Goal: Transaction & Acquisition: Purchase product/service

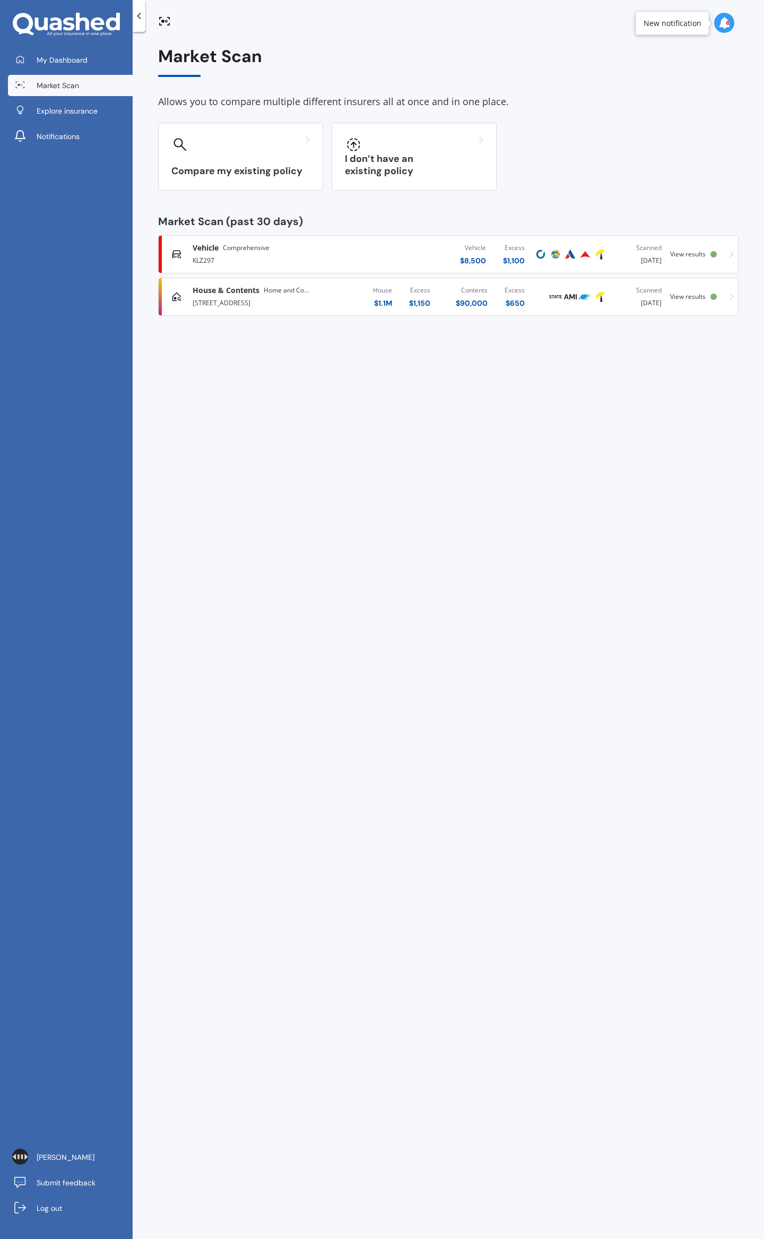
click at [415, 256] on div "Vehicle $ 8,500 Excess $ 1,100" at bounding box center [442, 254] width 181 height 32
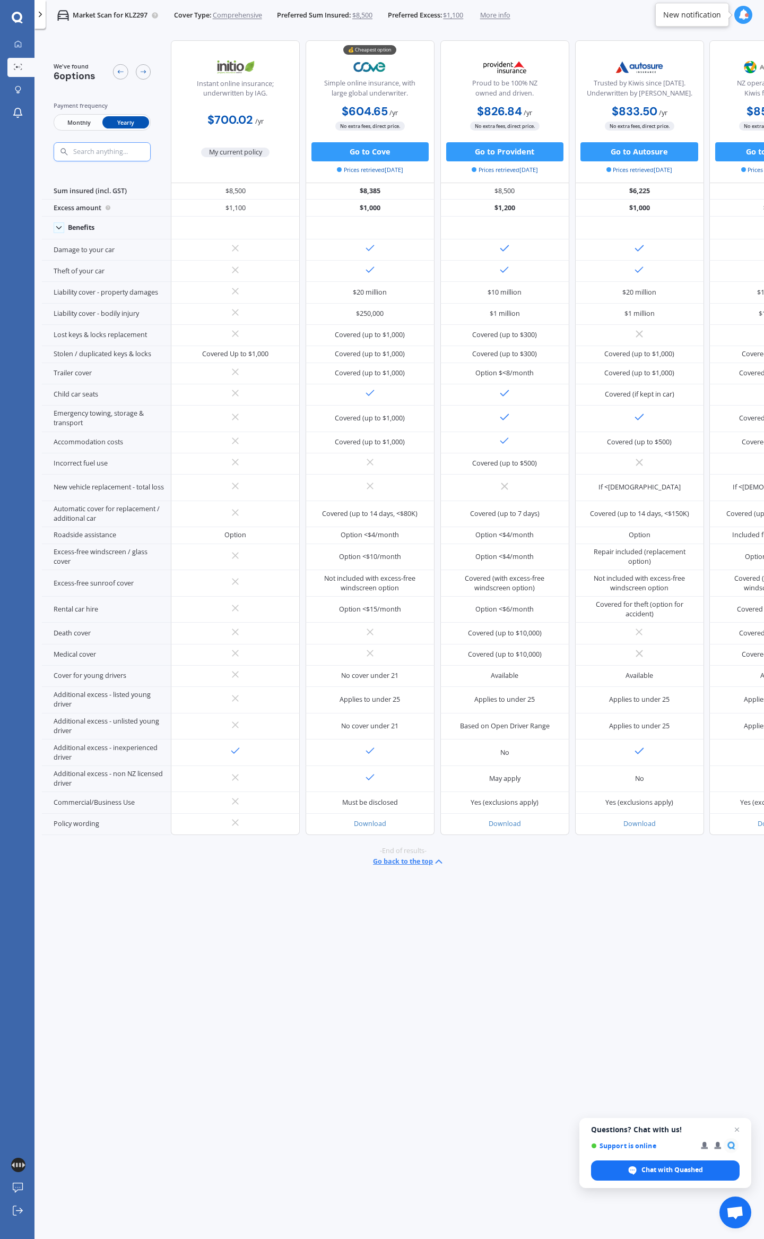
click at [231, 150] on span "My current policy" at bounding box center [235, 153] width 68 height 10
click at [235, 152] on span "My current policy" at bounding box center [235, 153] width 68 height 10
click at [357, 151] on button "Go to Cove" at bounding box center [370, 151] width 117 height 19
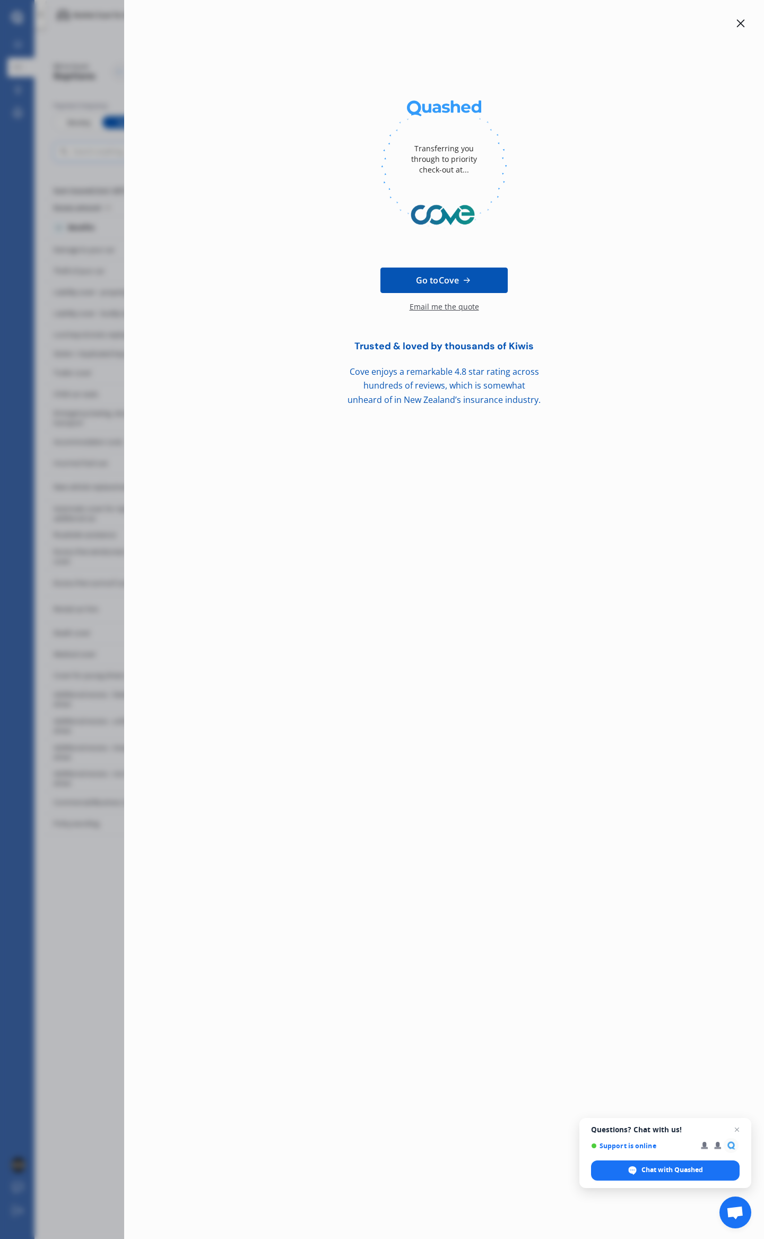
click at [737, 28] on div at bounding box center [741, 23] width 13 height 13
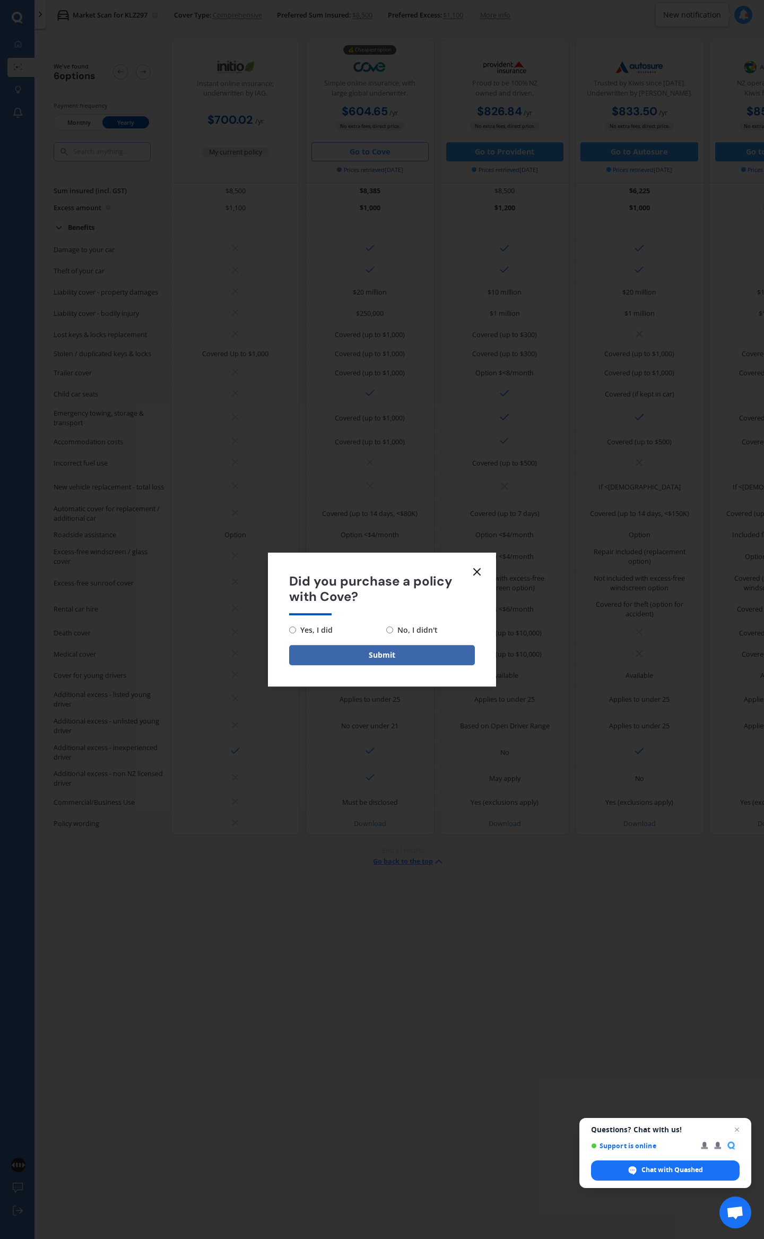
click at [474, 574] on line at bounding box center [477, 571] width 6 height 6
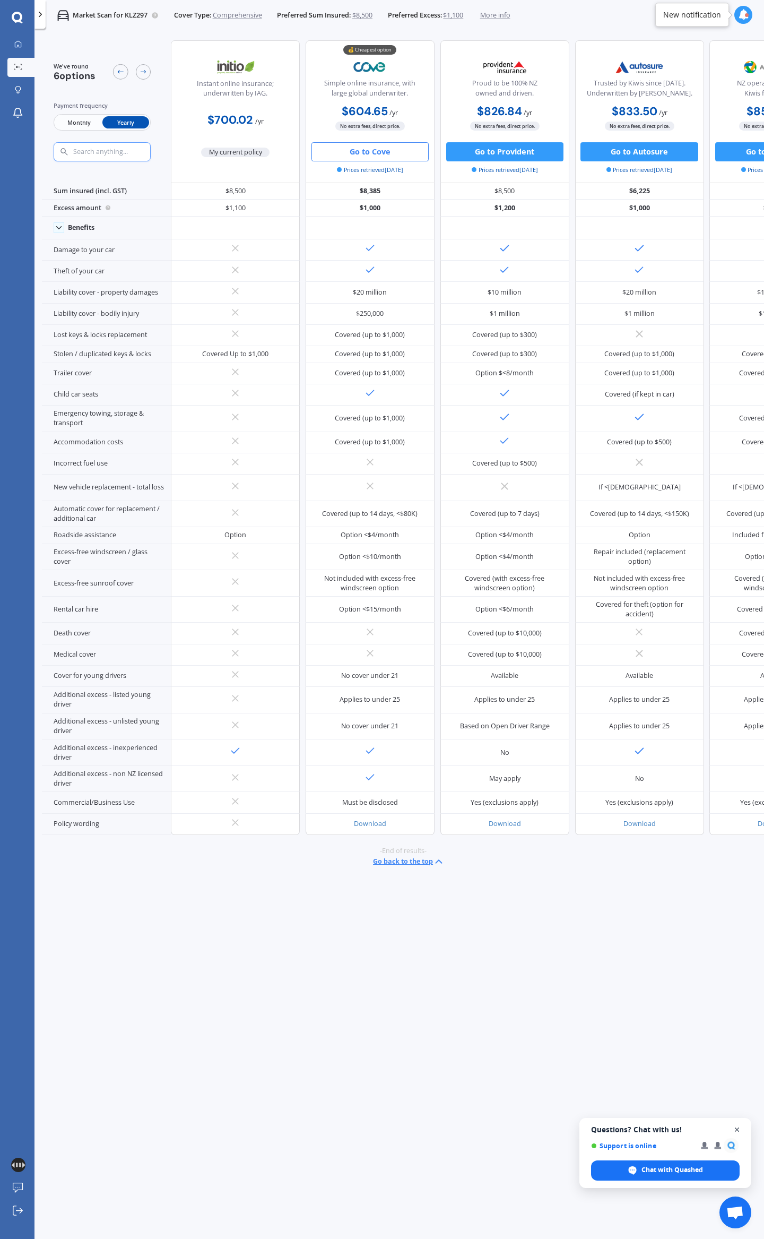
click at [737, 1130] on span "Close chat" at bounding box center [737, 1129] width 13 height 13
click at [416, 1006] on div "We've found 6 options Payment frequency Monthly Yearly Instant online insurance…" at bounding box center [403, 635] width 722 height 1204
click at [257, 886] on div "We've found 6 options Payment frequency Monthly Yearly Instant online insurance…" at bounding box center [403, 635] width 722 height 1204
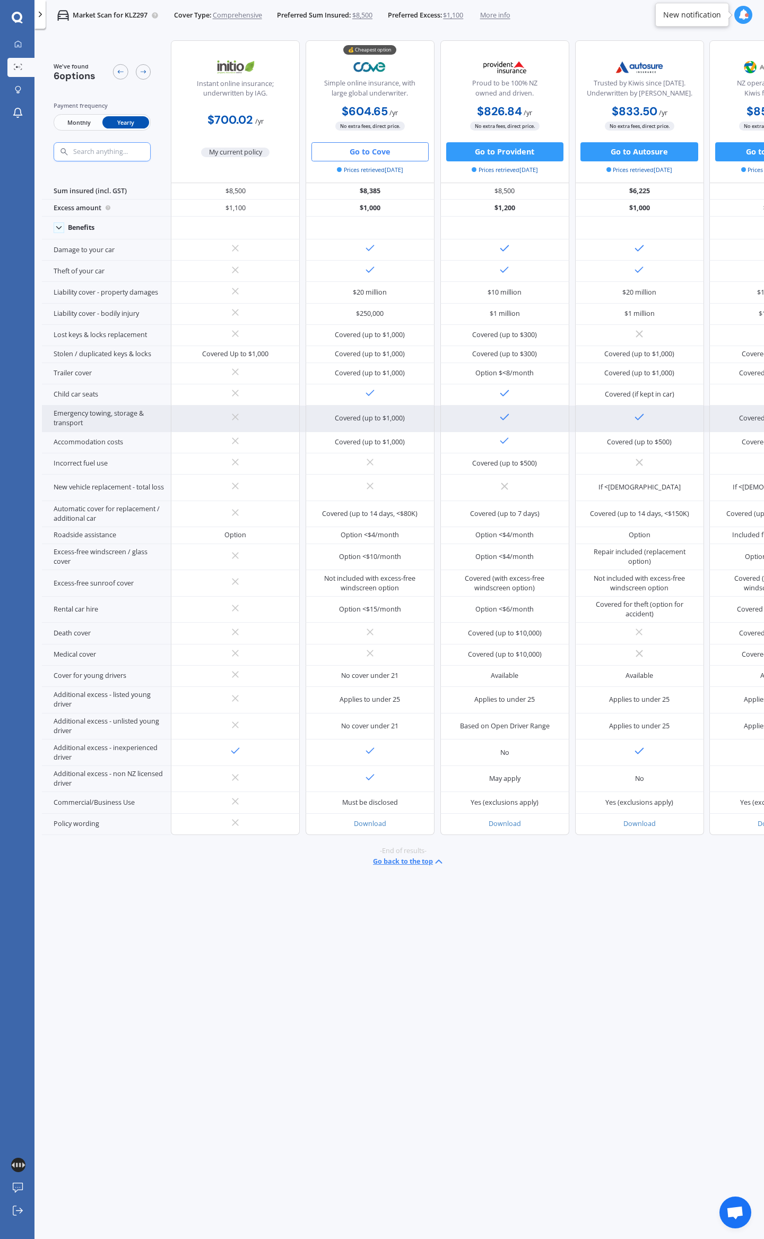
click at [436, 424] on div "Covered (up to $1,000) Covered (up to $1,000)" at bounding box center [572, 418] width 802 height 27
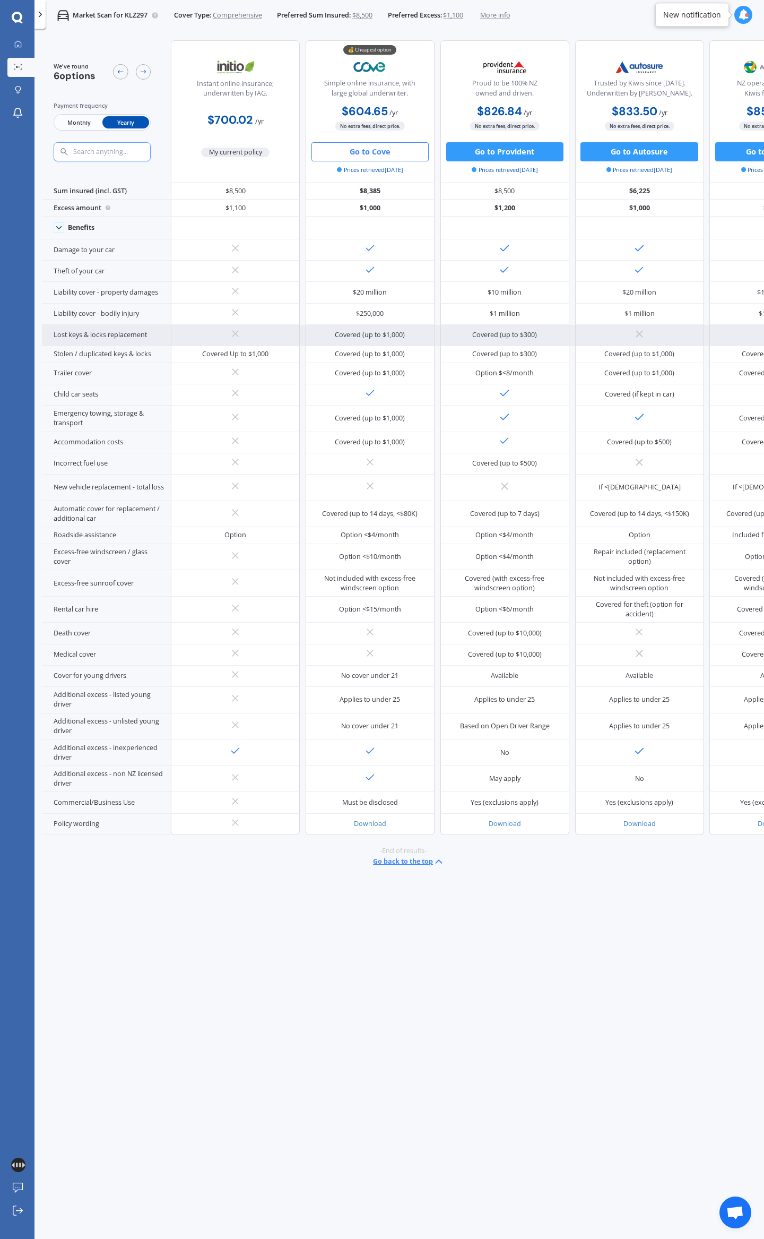
click at [436, 330] on div "Covered (up to $1,000) Covered (up to $300) Covered (excess free <$1,000)" at bounding box center [572, 335] width 802 height 21
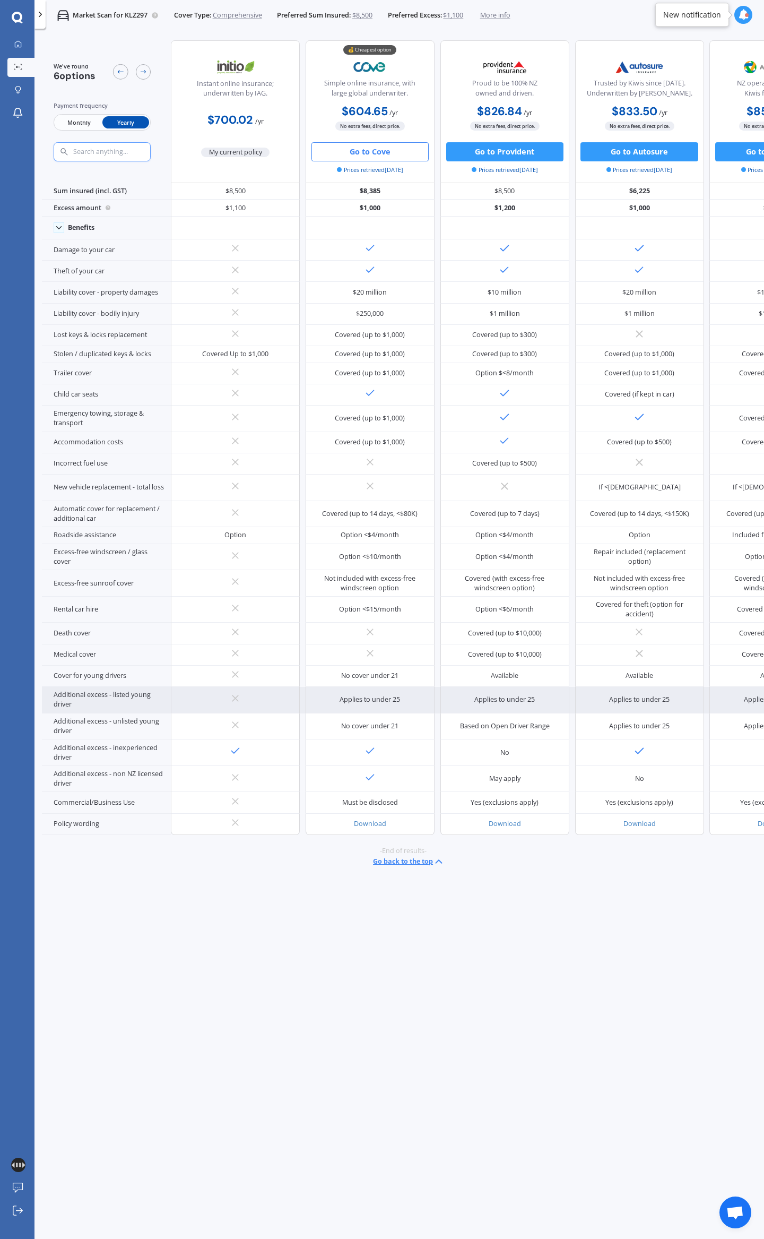
click at [365, 699] on div "Applies to under 25" at bounding box center [370, 700] width 61 height 10
click at [372, 702] on div "Applies to under 25" at bounding box center [370, 700] width 61 height 10
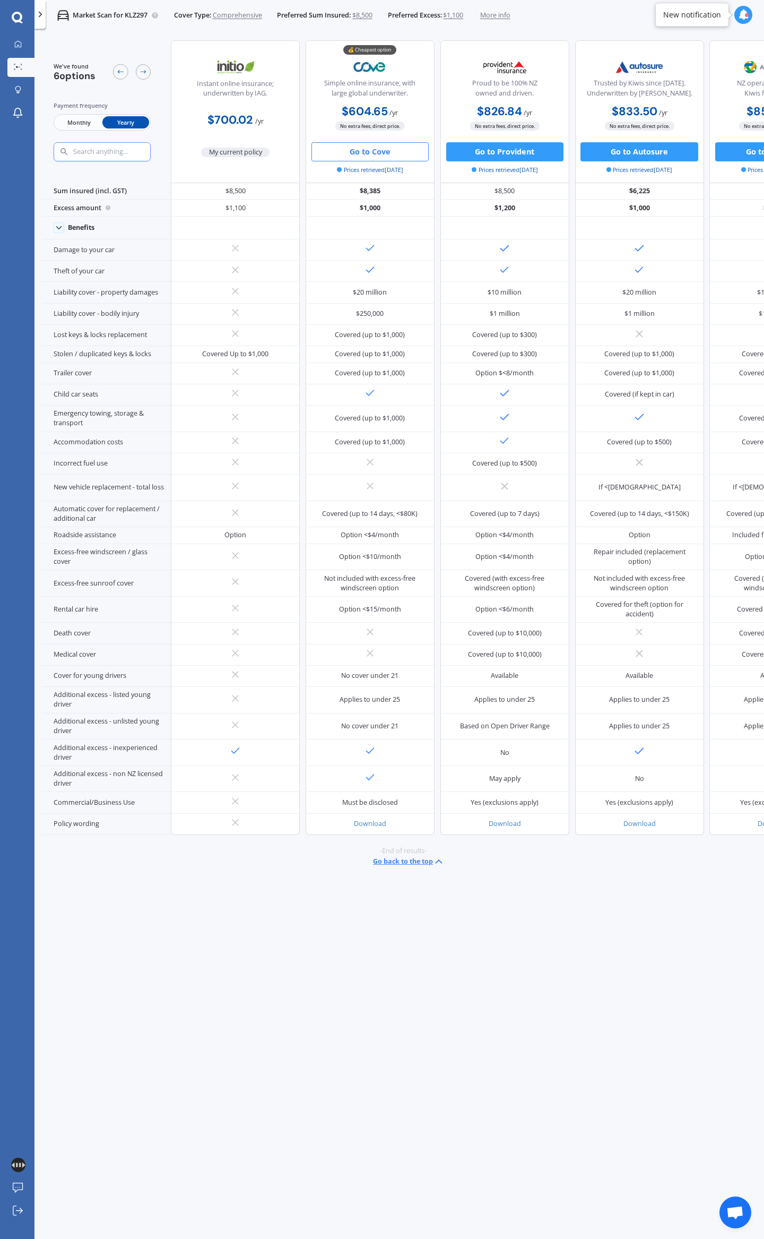
click at [353, 150] on button "Go to Cove" at bounding box center [370, 151] width 117 height 19
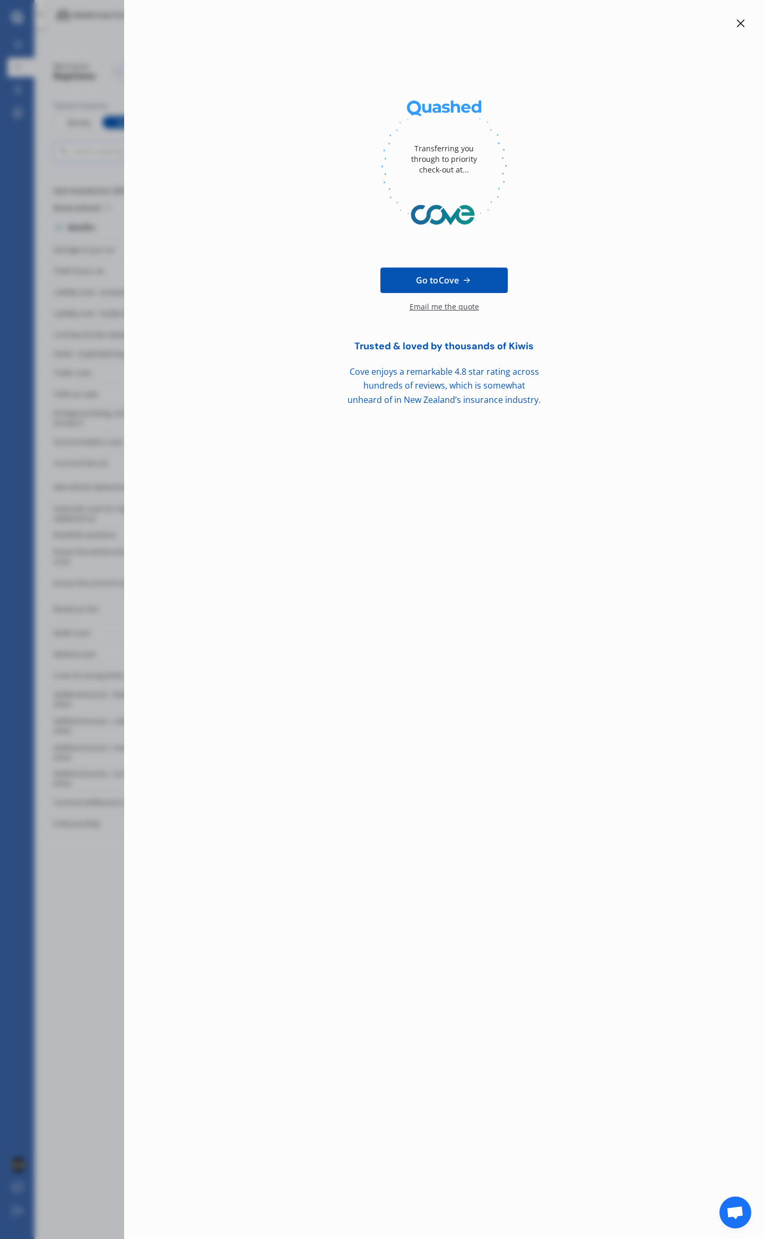
click at [746, 23] on div at bounding box center [741, 23] width 13 height 13
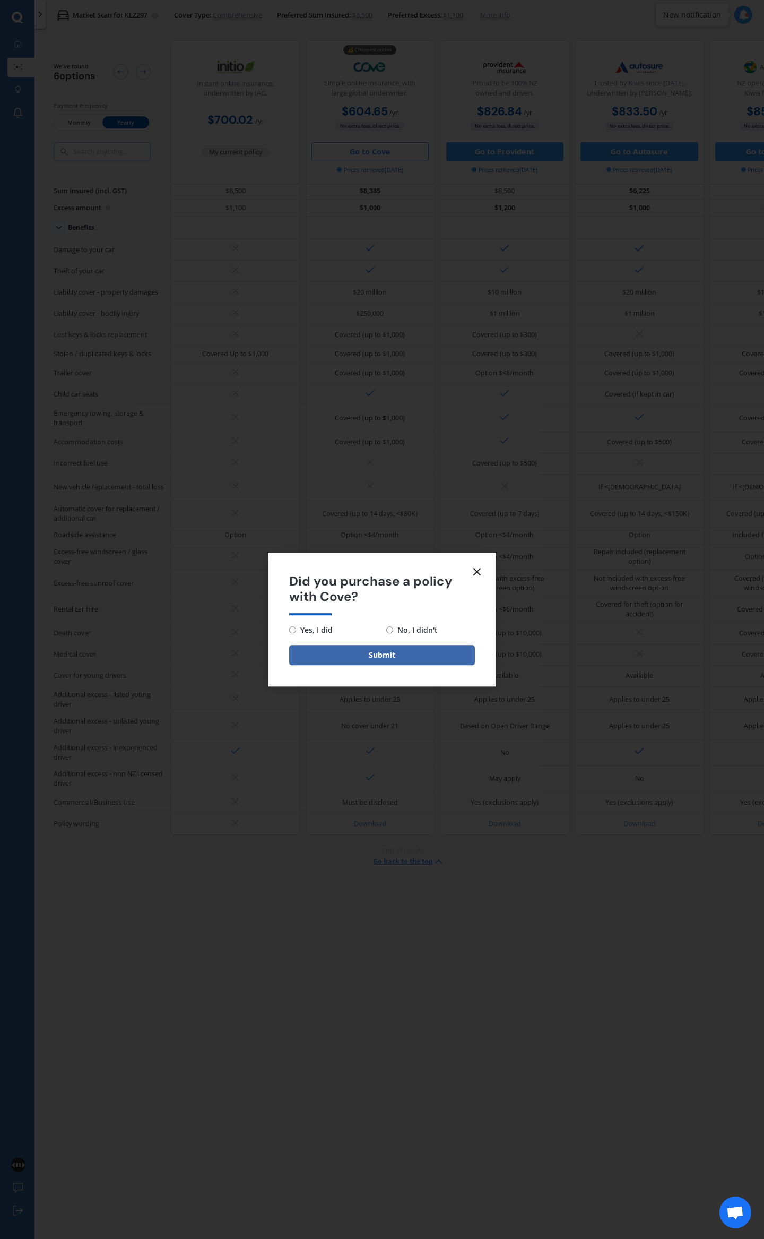
click at [395, 631] on span "No, I didn't" at bounding box center [415, 630] width 45 height 13
click at [393, 631] on input "No, I didn't" at bounding box center [389, 629] width 7 height 7
radio input "true"
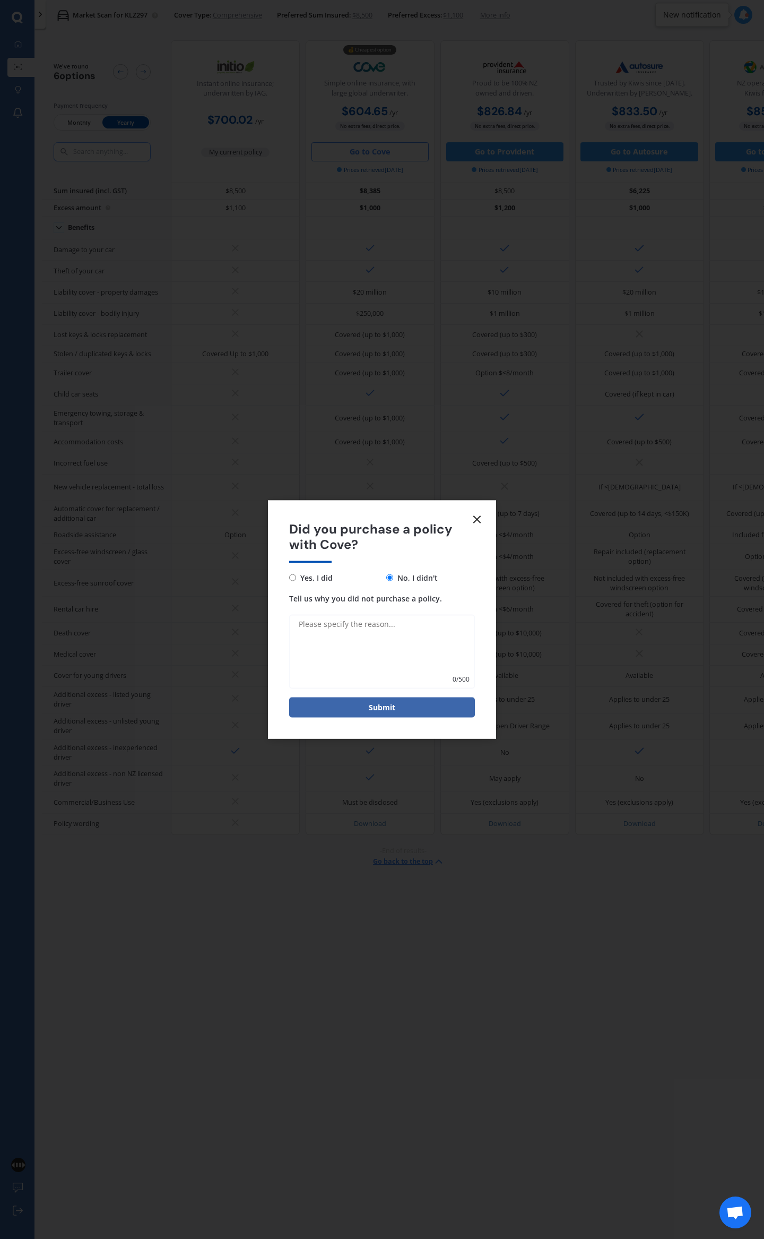
click at [353, 614] on textarea "Tell us why you did not purchase a policy." at bounding box center [382, 651] width 186 height 74
type textarea "After adding on an additional driver, and glass cover (to match my current poli…"
click at [391, 706] on button "Submit" at bounding box center [382, 707] width 186 height 20
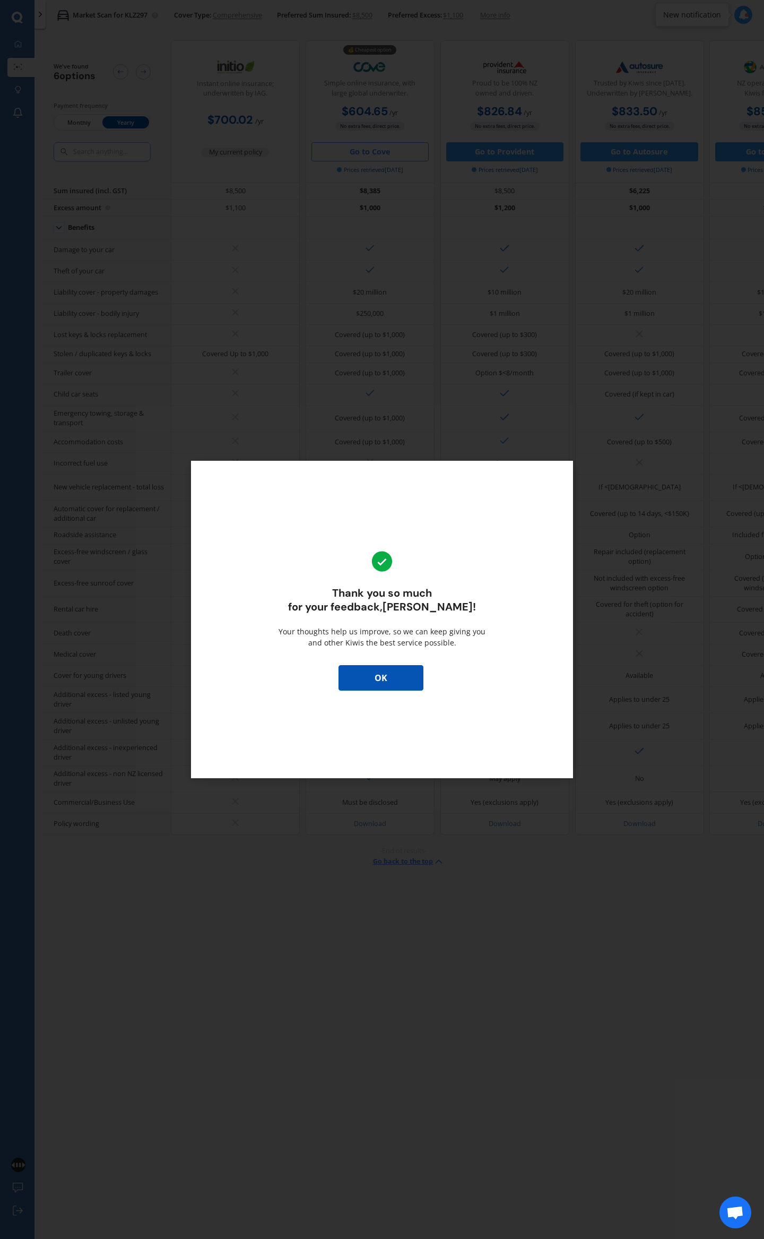
click at [383, 676] on button "OK" at bounding box center [381, 677] width 85 height 25
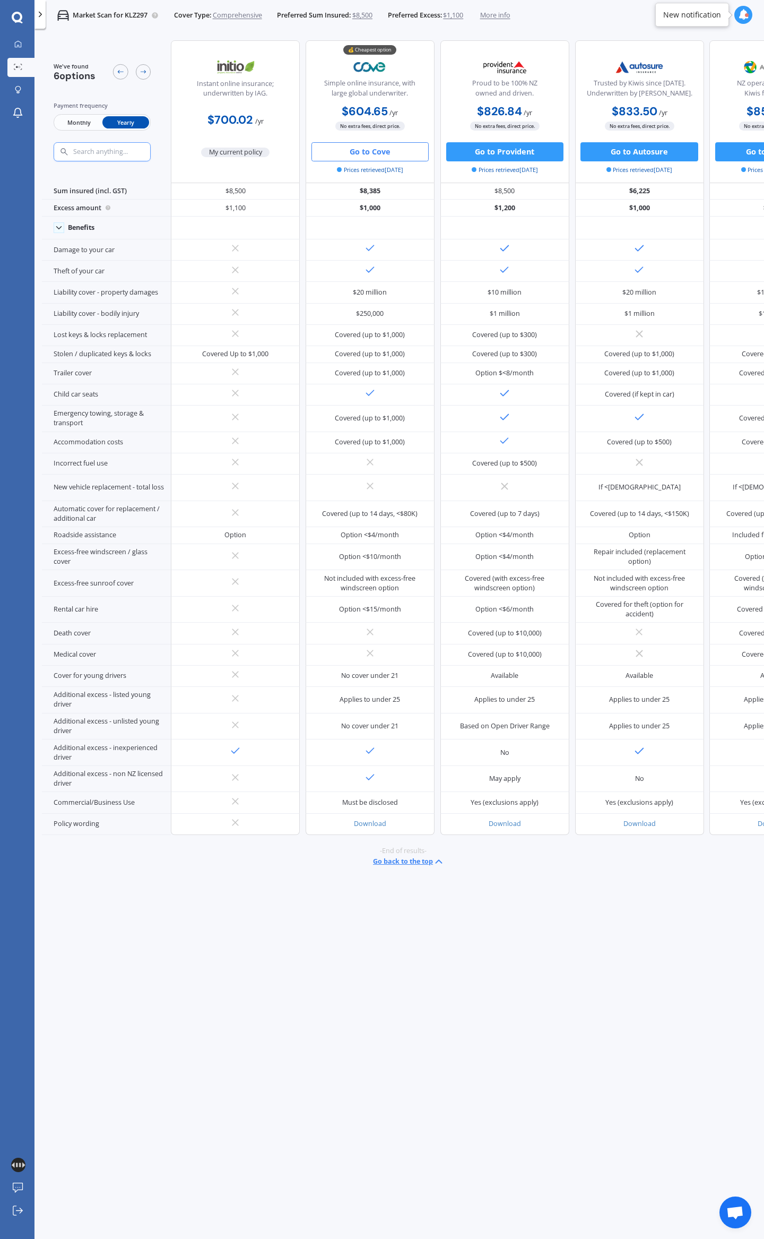
click at [44, 15] on icon at bounding box center [41, 15] width 10 height 10
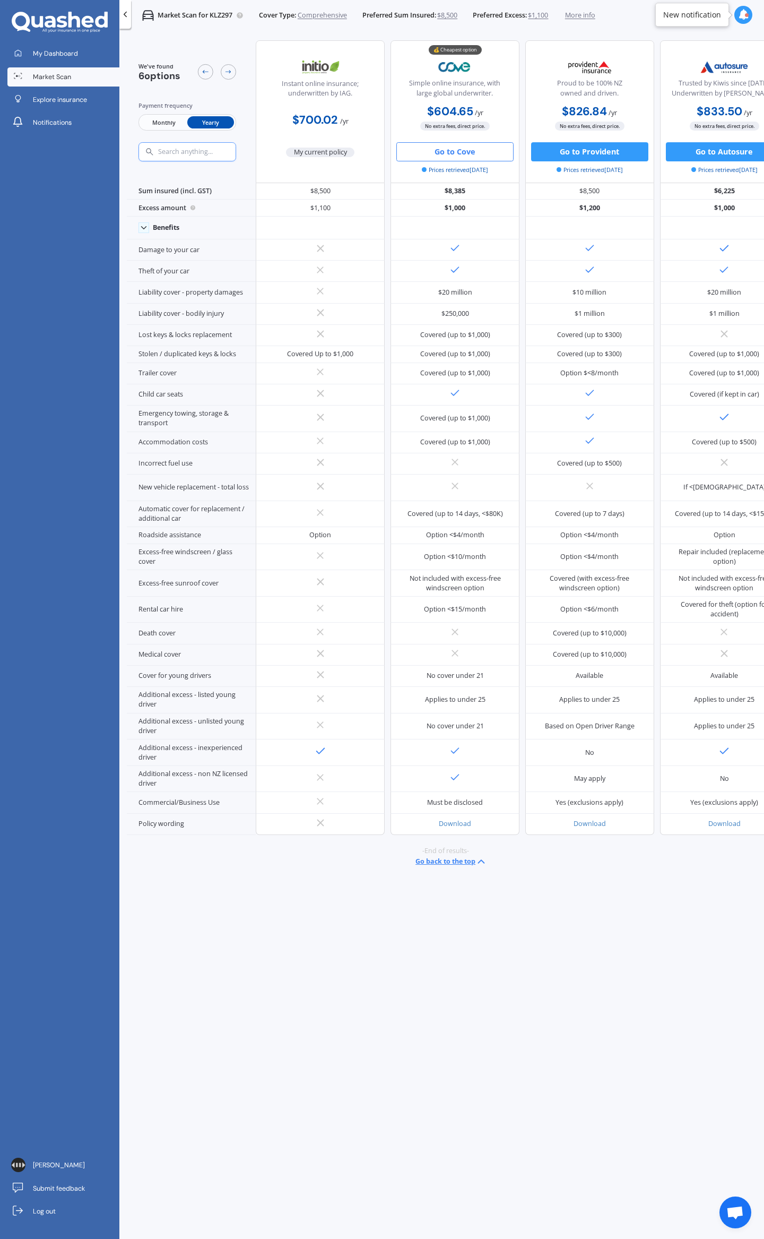
click at [60, 79] on span "Market Scan" at bounding box center [52, 77] width 38 height 10
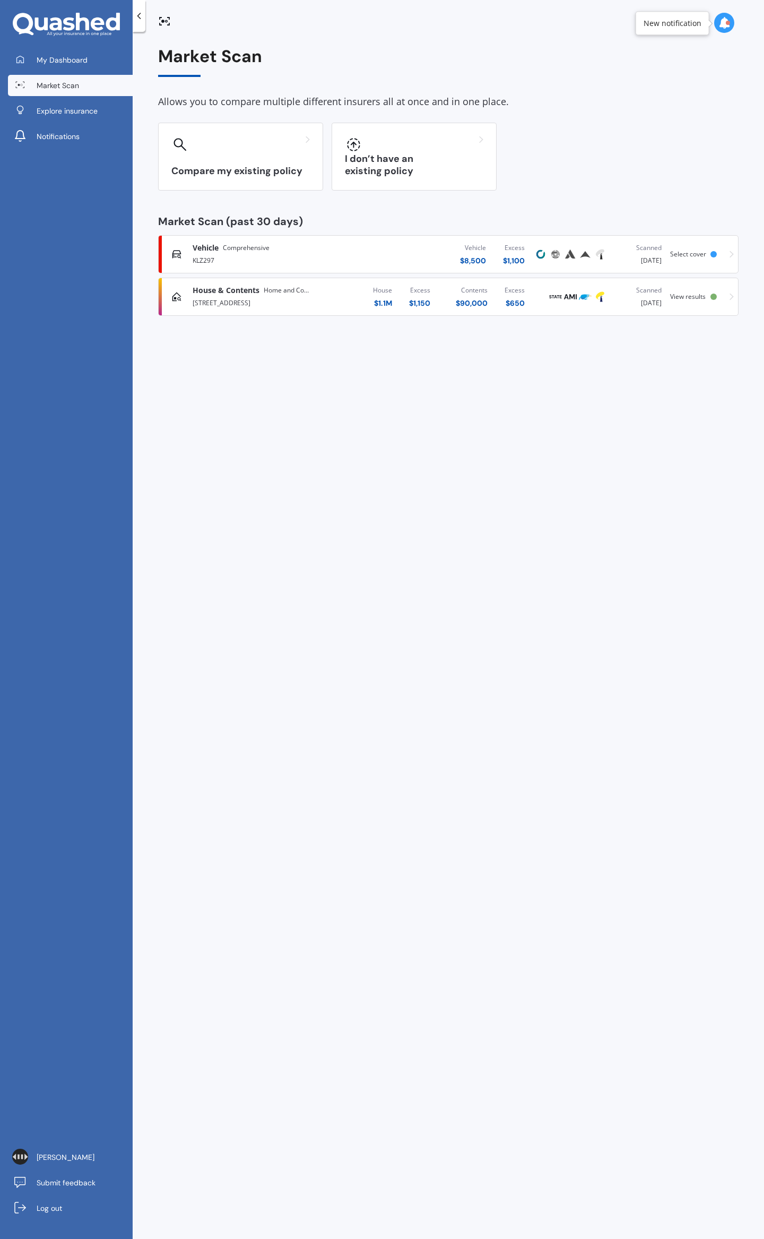
click at [686, 295] on span "View results" at bounding box center [688, 296] width 36 height 9
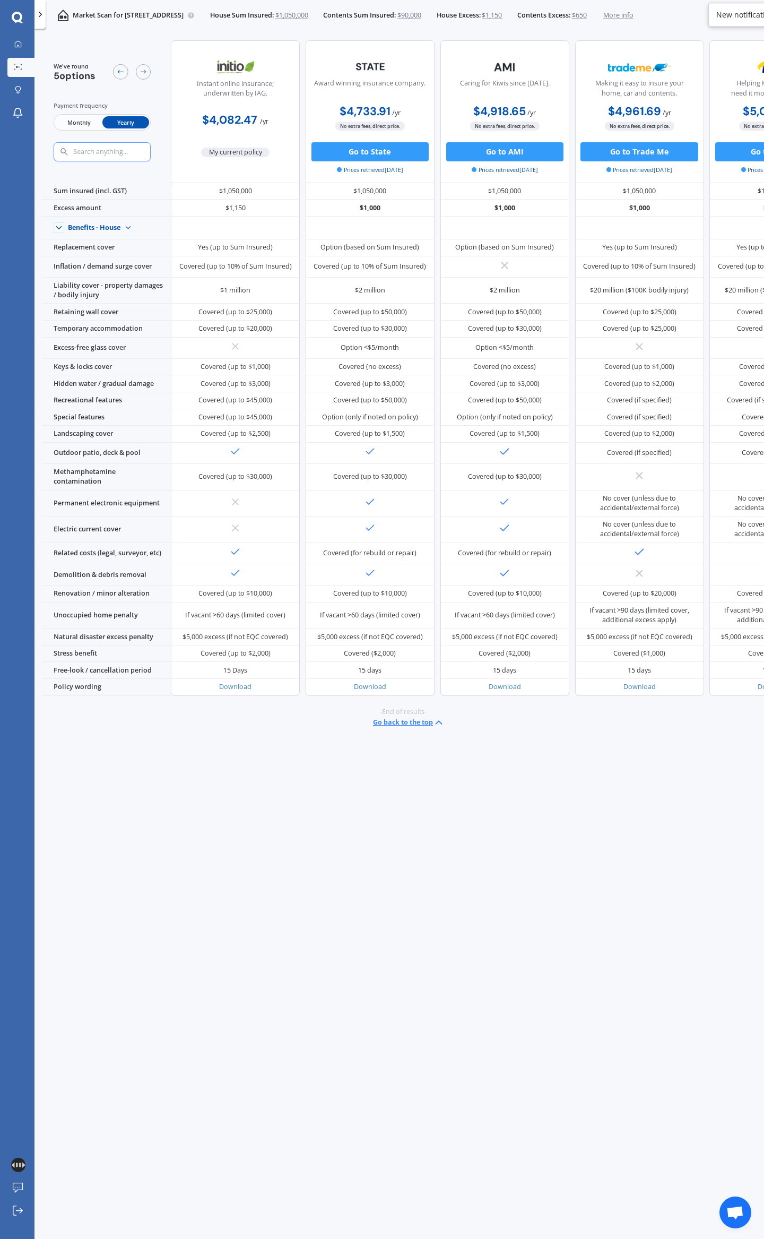
click at [249, 785] on div "We've found 5 options Payment frequency Monthly Yearly Instant online insurance…" at bounding box center [403, 620] width 722 height 1175
click at [279, 826] on div "We've found 5 options Payment frequency Monthly Yearly Instant online insurance…" at bounding box center [403, 620] width 722 height 1175
